Goal: Information Seeking & Learning: Understand process/instructions

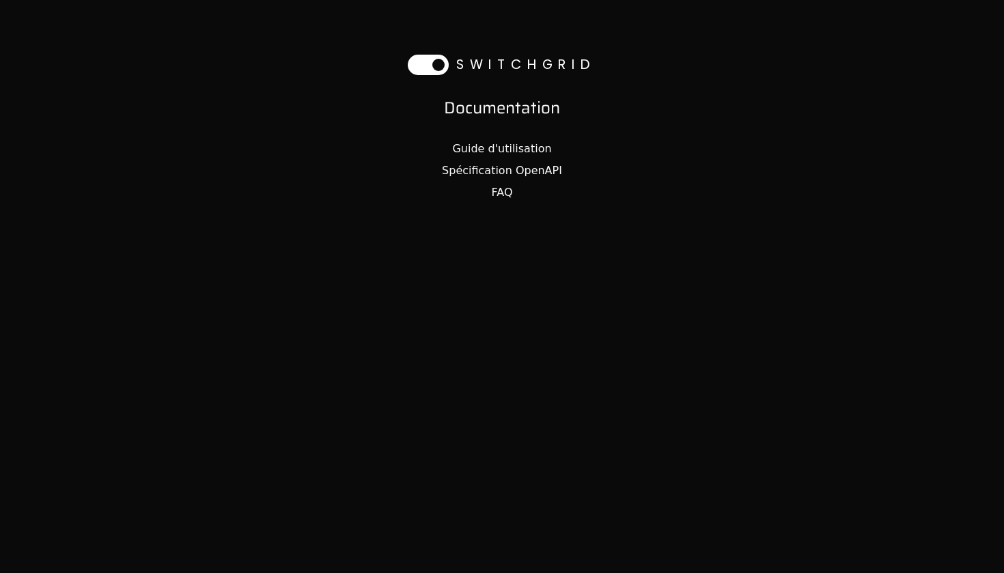
click at [501, 149] on link "Guide d'utilisation" at bounding box center [501, 148] width 99 height 13
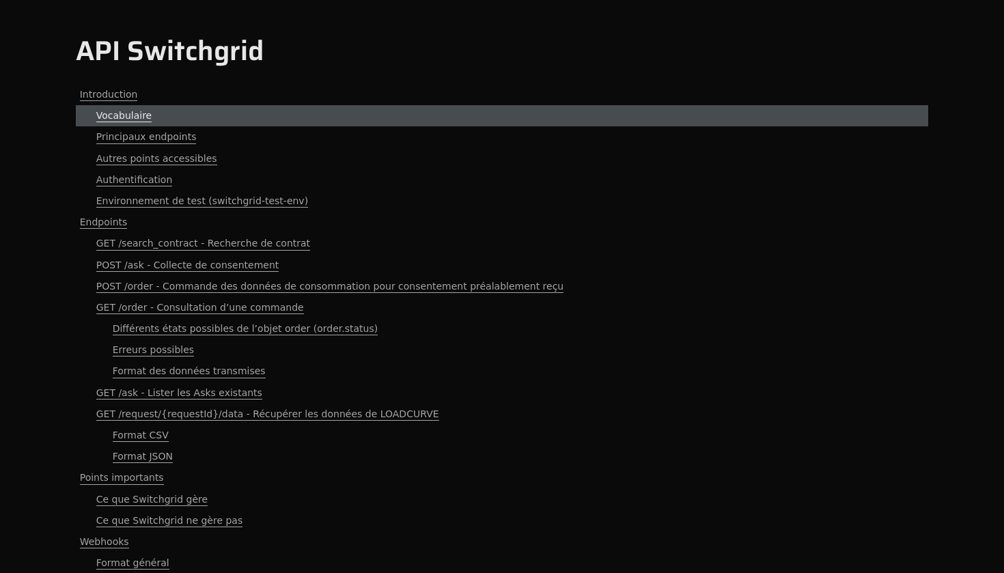
click at [132, 124] on link "Vocabulaire" at bounding box center [502, 115] width 853 height 21
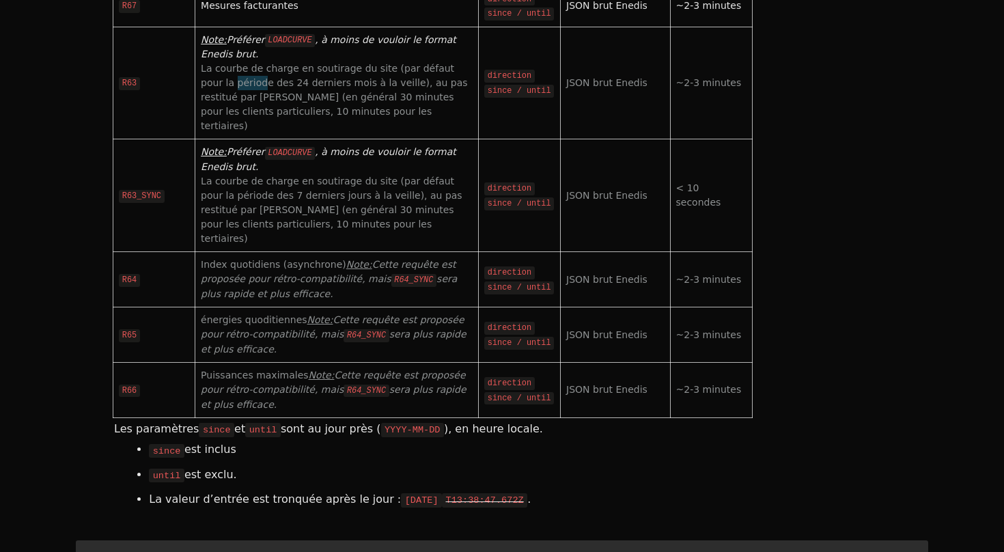
scroll to position [5025, 0]
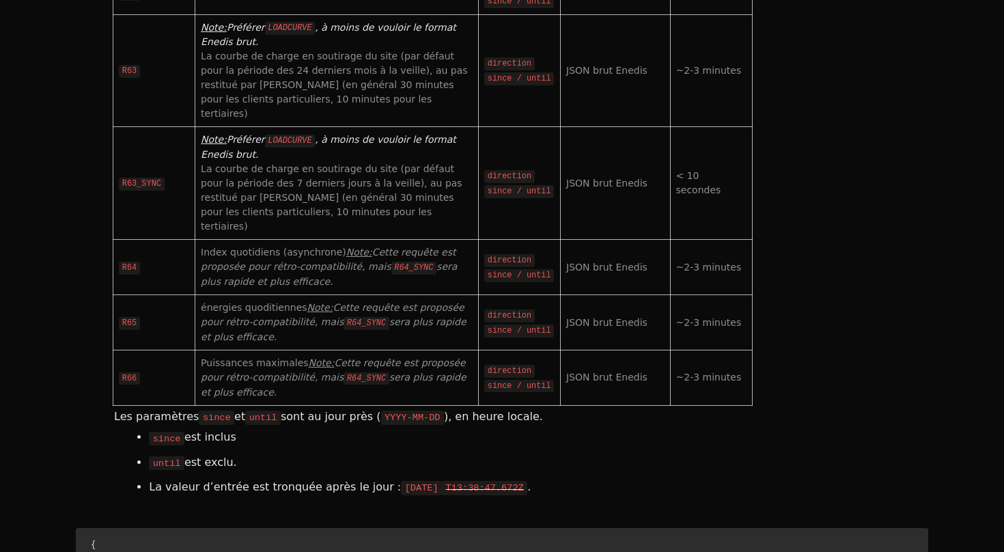
click at [941, 0] on div at bounding box center [502, 1] width 1004 height 3
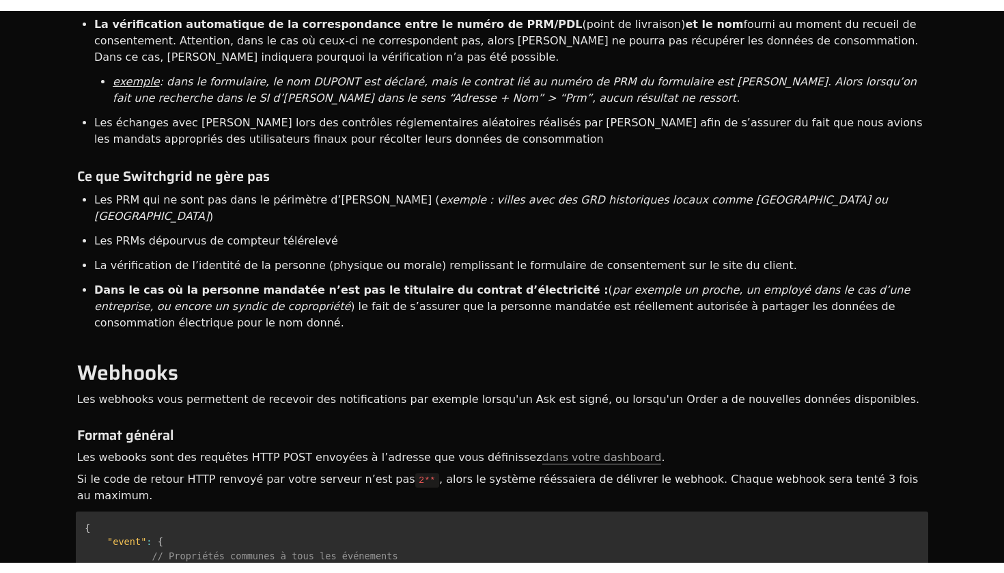
scroll to position [8496, 0]
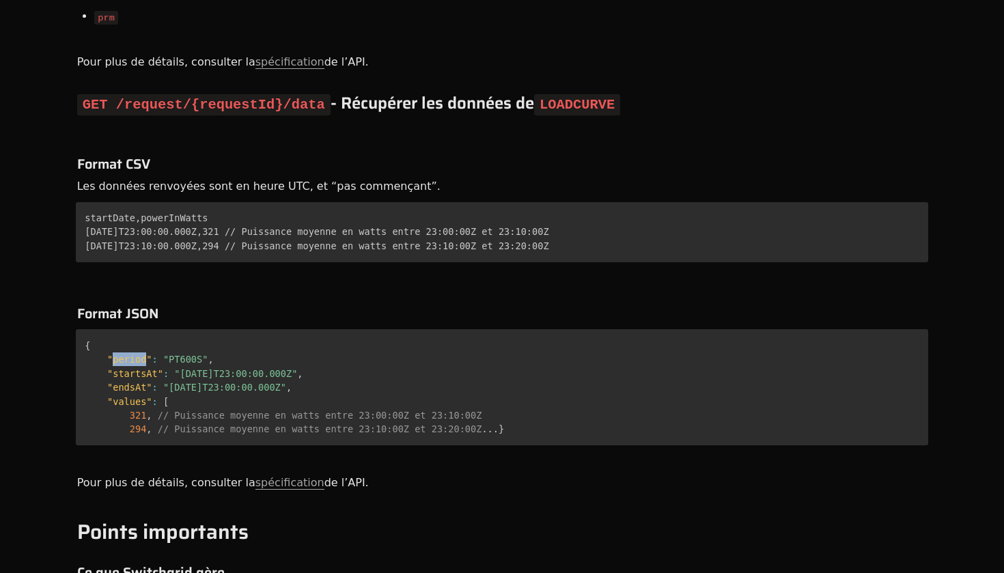
scroll to position [7960, 0]
